Goal: Navigation & Orientation: Understand site structure

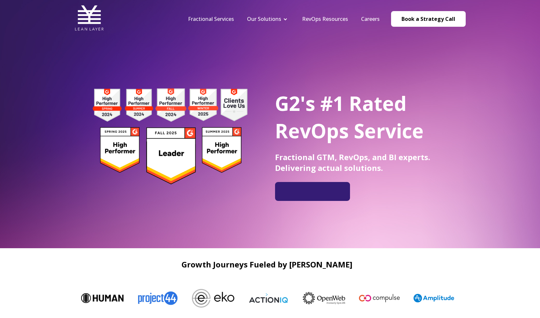
click at [221, 18] on link "Fractional Services" at bounding box center [211, 18] width 46 height 7
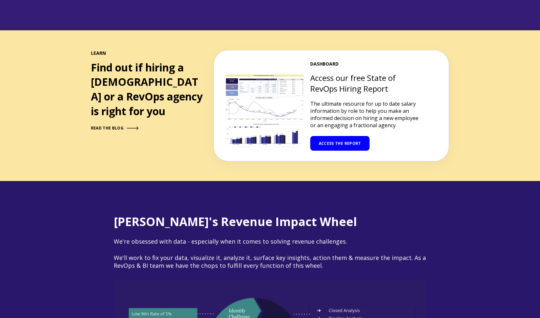
scroll to position [698, 0]
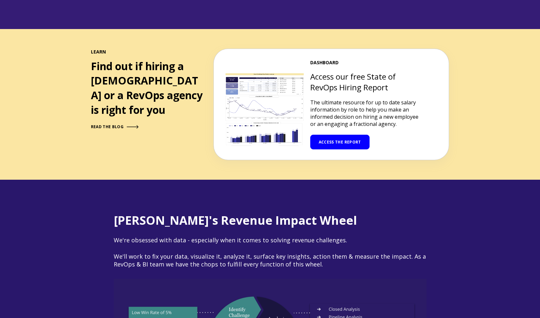
click at [336, 135] on link "ACCESS THE REPORT" at bounding box center [339, 142] width 59 height 15
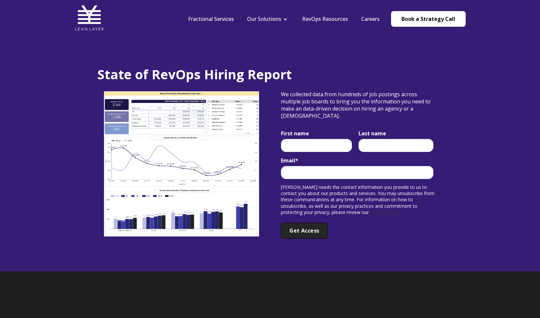
click at [332, 19] on link "RevOps Resources" at bounding box center [325, 18] width 46 height 7
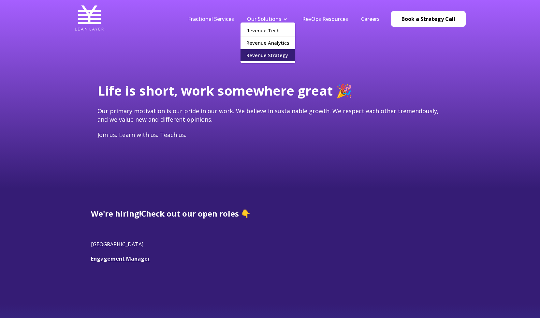
click at [264, 52] on link "Revenue Strategy" at bounding box center [267, 55] width 55 height 12
